Goal: Check status: Check status

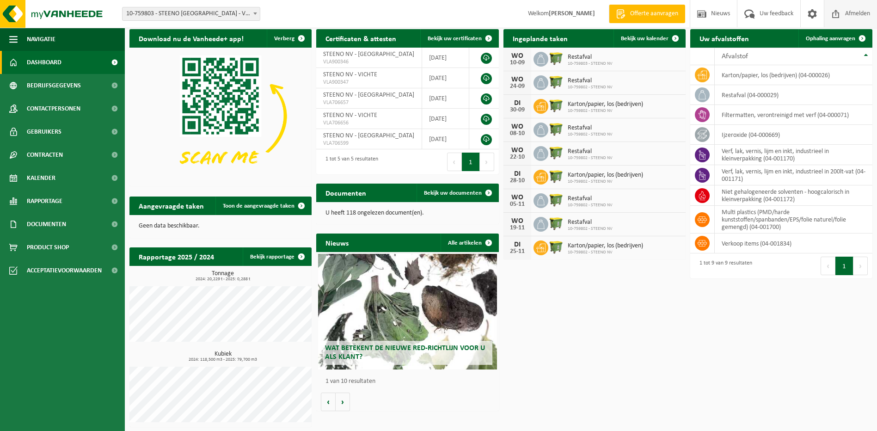
click at [842, 11] on span at bounding box center [836, 13] width 14 height 27
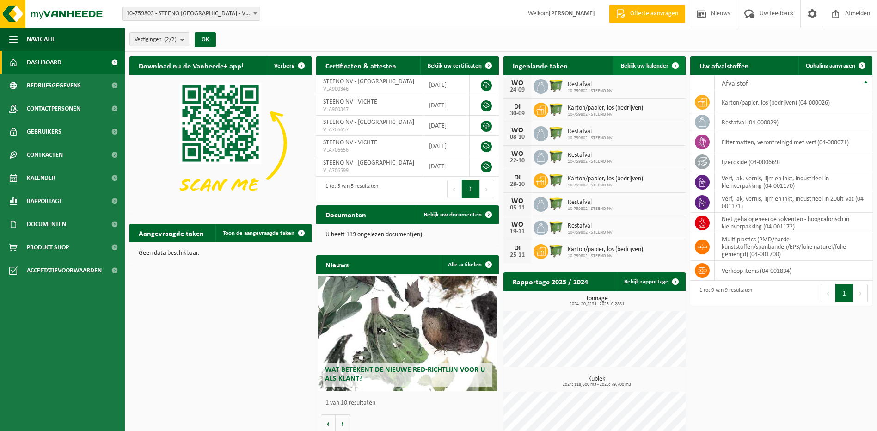
click at [635, 64] on span "Bekijk uw kalender" at bounding box center [645, 66] width 48 height 6
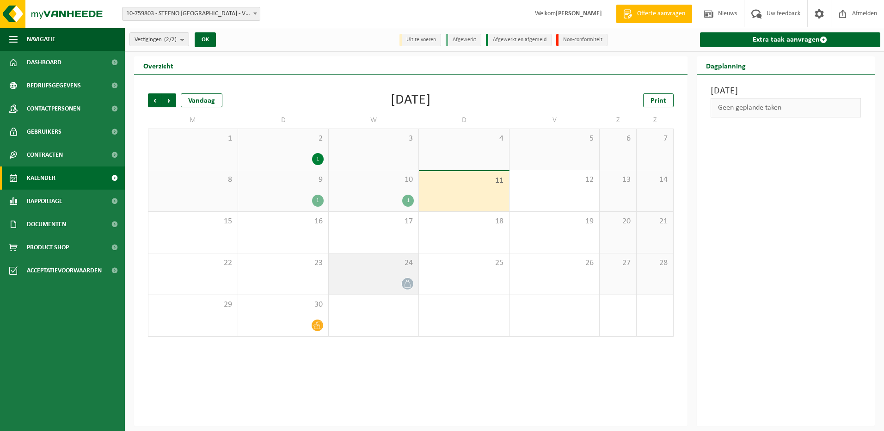
click at [369, 275] on div "24" at bounding box center [374, 273] width 90 height 41
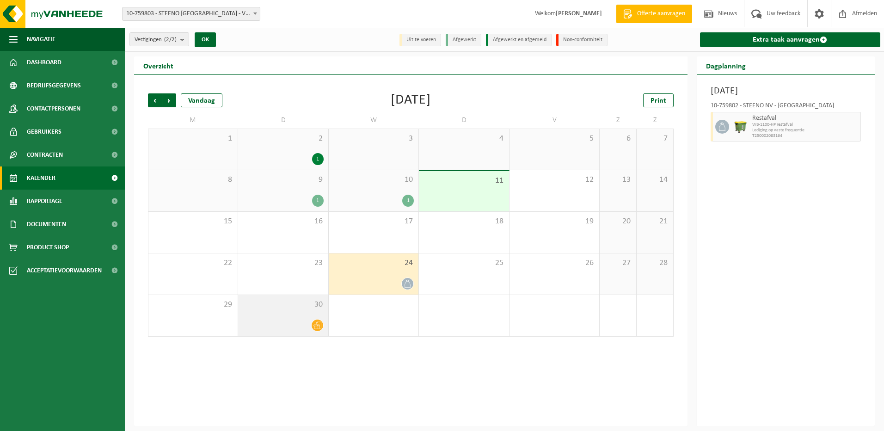
click at [305, 308] on span "30" at bounding box center [283, 305] width 80 height 10
